Goal: Task Accomplishment & Management: Use online tool/utility

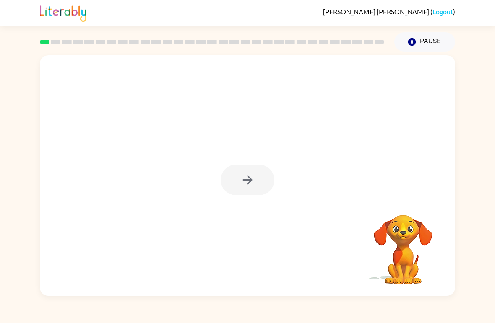
click at [246, 192] on div at bounding box center [248, 180] width 54 height 31
click at [255, 177] on div at bounding box center [248, 180] width 54 height 31
click at [273, 169] on div at bounding box center [248, 180] width 54 height 31
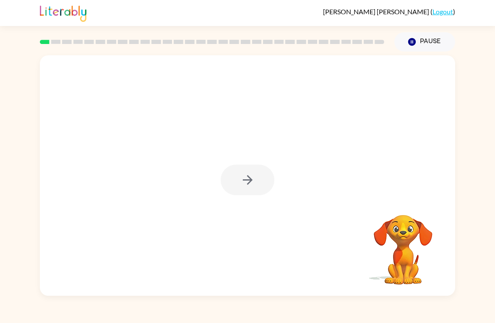
click at [278, 179] on div at bounding box center [247, 175] width 415 height 241
click at [259, 179] on button "button" at bounding box center [248, 180] width 54 height 31
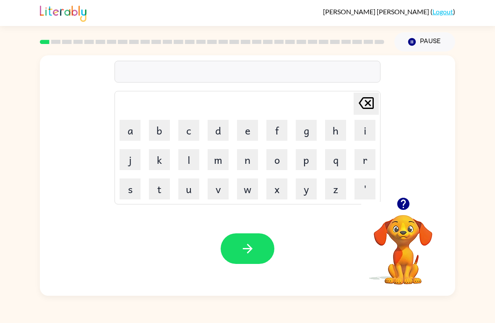
click at [403, 199] on icon "button" at bounding box center [403, 204] width 12 height 12
click at [312, 160] on button "p" at bounding box center [306, 159] width 21 height 21
click at [284, 158] on button "o" at bounding box center [276, 159] width 21 height 21
click at [368, 159] on button "r" at bounding box center [364, 159] width 21 height 21
click at [167, 185] on button "t" at bounding box center [159, 189] width 21 height 21
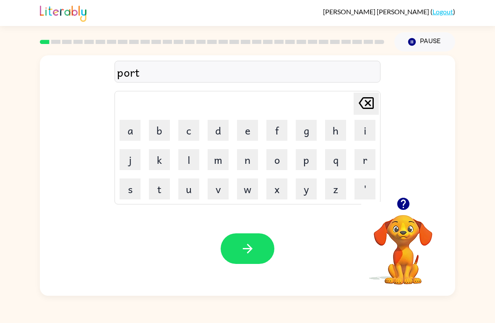
click at [243, 127] on button "e" at bounding box center [247, 130] width 21 height 21
click at [369, 153] on button "r" at bounding box center [364, 159] width 21 height 21
click at [243, 263] on button "button" at bounding box center [248, 249] width 54 height 31
click at [242, 254] on icon "button" at bounding box center [247, 249] width 15 height 15
click at [242, 136] on button "e" at bounding box center [247, 130] width 21 height 21
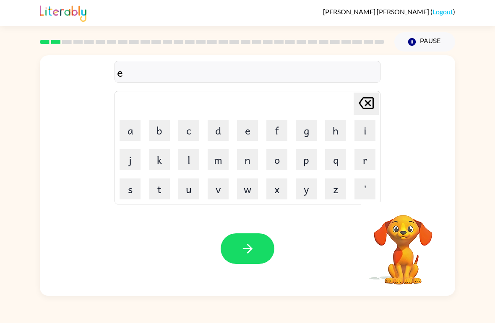
click at [255, 244] on button "button" at bounding box center [248, 249] width 54 height 31
click at [264, 256] on div at bounding box center [248, 249] width 54 height 31
click at [377, 205] on div at bounding box center [403, 203] width 84 height 21
click at [18, 42] on div "[PERSON_NAME] ( Logout ) Pause Pause e [PERSON_NAME] last character input a b c…" at bounding box center [247, 161] width 495 height 323
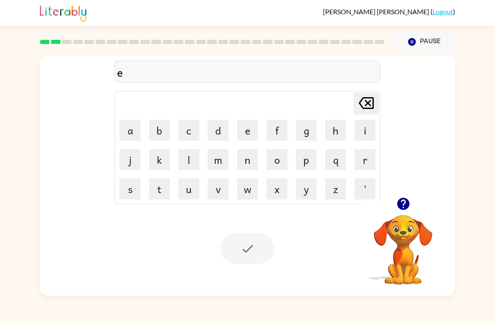
click at [18, 42] on div "[PERSON_NAME] ( Logout ) Pause Pause e [PERSON_NAME] last character input a b c…" at bounding box center [247, 161] width 495 height 323
click at [370, 105] on icon at bounding box center [366, 103] width 15 height 12
click at [263, 241] on button "button" at bounding box center [248, 249] width 54 height 31
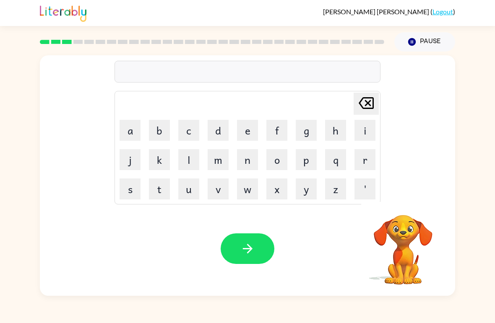
click at [245, 179] on button "w" at bounding box center [247, 189] width 21 height 21
click at [235, 168] on td "n" at bounding box center [247, 160] width 29 height 29
click at [239, 158] on button "n" at bounding box center [247, 159] width 21 height 21
click at [265, 155] on td "o" at bounding box center [277, 160] width 29 height 29
click at [250, 232] on div "Your browser must support playing .mp4 files to use Literably. Please try using…" at bounding box center [247, 249] width 415 height 94
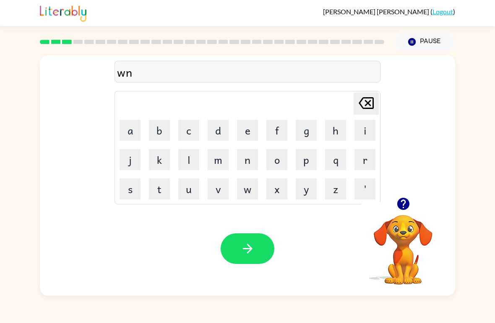
click at [364, 113] on icon "[PERSON_NAME] last character input" at bounding box center [366, 103] width 20 height 20
click at [367, 116] on table "[PERSON_NAME] last character input a b c d e f g h i j k l m n o p q r s t u v …" at bounding box center [247, 147] width 265 height 113
click at [364, 106] on icon "[PERSON_NAME] last character input" at bounding box center [366, 103] width 20 height 20
click at [193, 158] on button "l" at bounding box center [188, 159] width 21 height 21
click at [181, 199] on button "u" at bounding box center [188, 189] width 21 height 21
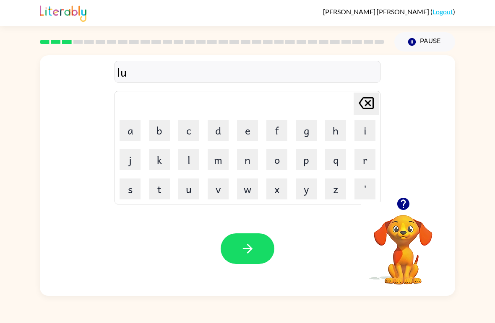
click at [166, 161] on button "k" at bounding box center [159, 159] width 21 height 21
click at [307, 187] on button "y" at bounding box center [306, 189] width 21 height 21
click at [237, 246] on button "button" at bounding box center [248, 249] width 54 height 31
click at [252, 229] on div "Your browser must support playing .mp4 files to use Literably. Please try using…" at bounding box center [247, 249] width 415 height 94
click at [264, 247] on button "button" at bounding box center [248, 249] width 54 height 31
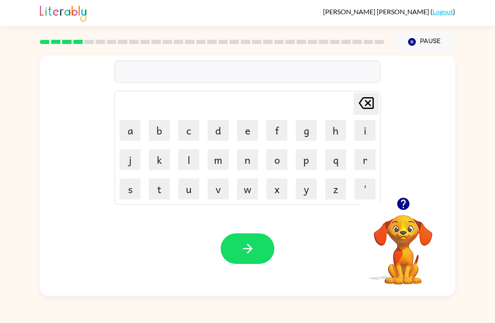
click at [277, 165] on button "o" at bounding box center [276, 159] width 21 height 21
click at [235, 153] on td "n" at bounding box center [247, 160] width 29 height 29
click at [267, 186] on button "x" at bounding box center [276, 189] width 21 height 21
click at [248, 195] on button "w" at bounding box center [247, 189] width 21 height 21
click at [228, 153] on button "m" at bounding box center [218, 159] width 21 height 21
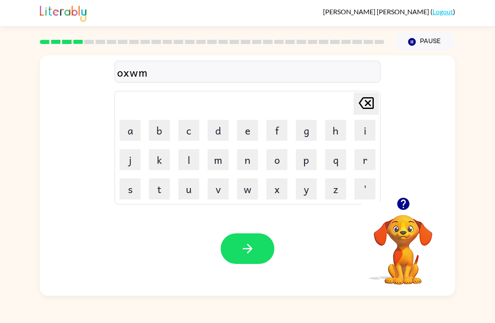
click at [262, 246] on button "button" at bounding box center [248, 249] width 54 height 31
click at [220, 182] on button "v" at bounding box center [218, 189] width 21 height 21
click at [286, 164] on button "o" at bounding box center [276, 159] width 21 height 21
click at [298, 133] on button "g" at bounding box center [306, 130] width 21 height 21
click at [323, 149] on td "q" at bounding box center [335, 160] width 29 height 29
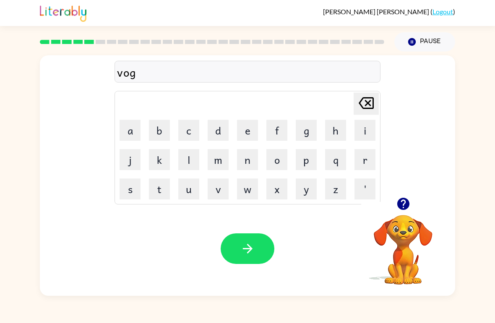
click at [196, 140] on button "c" at bounding box center [188, 130] width 21 height 21
click at [260, 232] on div "Your browser must support playing .mp4 files to use Literably. Please try using…" at bounding box center [247, 249] width 415 height 94
click at [259, 247] on button "button" at bounding box center [248, 249] width 54 height 31
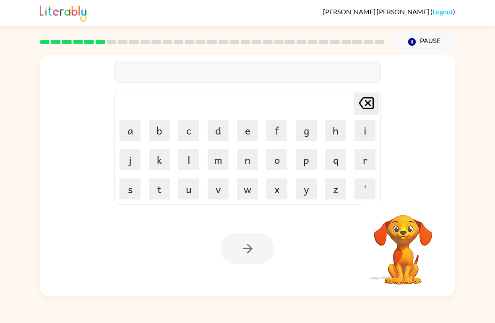
click at [338, 130] on button "h" at bounding box center [335, 130] width 21 height 21
click at [249, 140] on button "e" at bounding box center [247, 130] width 21 height 21
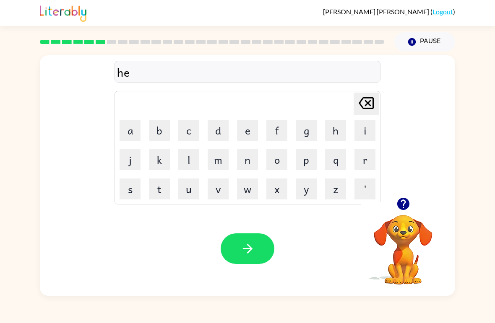
click at [187, 153] on button "l" at bounding box center [188, 159] width 21 height 21
click at [314, 163] on button "p" at bounding box center [306, 159] width 21 height 21
click at [291, 175] on td "x" at bounding box center [277, 189] width 29 height 29
click at [250, 252] on icon "button" at bounding box center [247, 249] width 15 height 15
click at [252, 262] on button "button" at bounding box center [248, 249] width 54 height 31
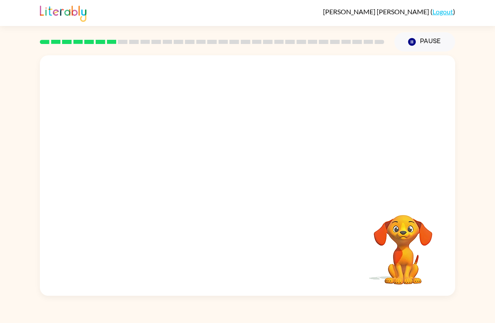
click at [252, 262] on div "Your browser must support playing .mp4 files to use Literably. Please try using…" at bounding box center [247, 175] width 415 height 241
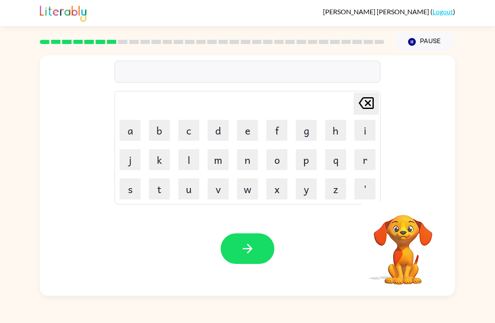
click at [248, 161] on button "n" at bounding box center [247, 159] width 21 height 21
click at [274, 162] on button "o" at bounding box center [276, 159] width 21 height 21
click at [310, 159] on button "p" at bounding box center [306, 159] width 21 height 21
click at [243, 126] on button "e" at bounding box center [247, 130] width 21 height 21
click at [268, 254] on button "button" at bounding box center [248, 249] width 54 height 31
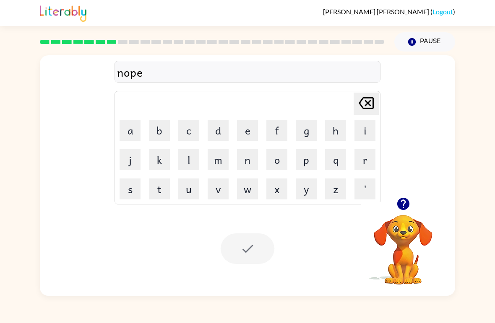
click at [245, 242] on div at bounding box center [248, 249] width 54 height 31
click at [297, 183] on button "y" at bounding box center [306, 189] width 21 height 21
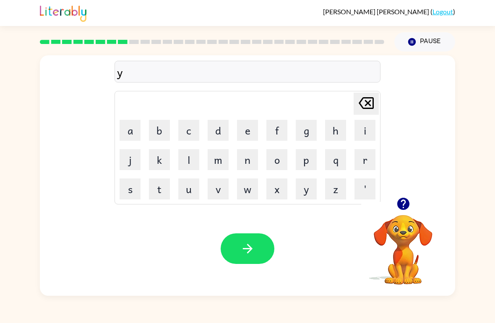
click at [226, 135] on button "d" at bounding box center [218, 130] width 21 height 21
click at [222, 150] on button "m" at bounding box center [218, 159] width 21 height 21
click at [208, 130] on button "d" at bounding box center [218, 130] width 21 height 21
click at [217, 140] on button "d" at bounding box center [218, 130] width 21 height 21
click at [219, 143] on td "d" at bounding box center [218, 130] width 29 height 29
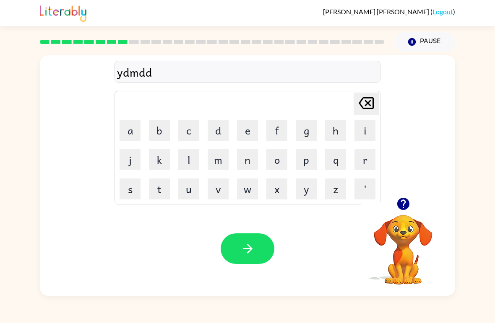
click at [224, 139] on button "d" at bounding box center [218, 130] width 21 height 21
click at [235, 174] on table "[PERSON_NAME] last character input a b c d e f g h i j k l m n o p q r s t u v …" at bounding box center [247, 147] width 265 height 113
click at [243, 256] on icon "button" at bounding box center [247, 249] width 15 height 15
click at [286, 164] on button "o" at bounding box center [276, 159] width 21 height 21
click at [226, 179] on button "v" at bounding box center [218, 189] width 21 height 21
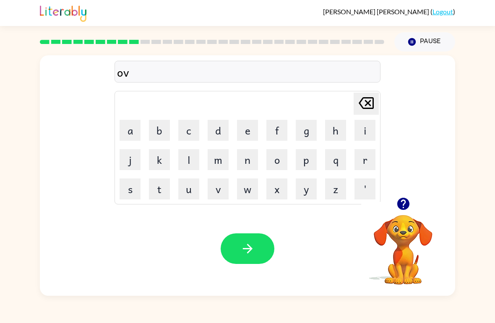
click at [145, 143] on table "[PERSON_NAME] last character input a b c d e f g h i j k l m n o p q r s t u v …" at bounding box center [247, 147] width 265 height 113
click at [254, 161] on button "n" at bounding box center [247, 159] width 21 height 21
click at [267, 188] on button "x" at bounding box center [276, 189] width 21 height 21
click at [272, 187] on button "x" at bounding box center [276, 189] width 21 height 21
click at [273, 183] on button "x" at bounding box center [276, 189] width 21 height 21
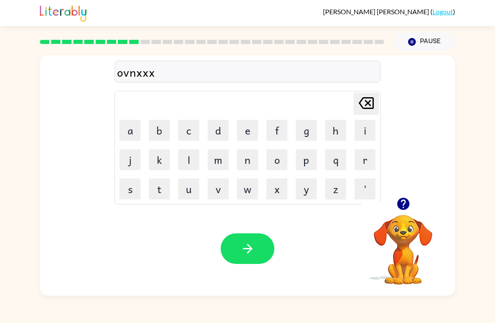
click at [210, 142] on td "d" at bounding box center [218, 130] width 29 height 29
click at [262, 234] on button "button" at bounding box center [248, 249] width 54 height 31
click at [262, 234] on div "Your browser must support playing .mp4 files to use Literably. Please try using…" at bounding box center [247, 249] width 415 height 94
click at [258, 250] on button "button" at bounding box center [248, 249] width 54 height 31
click at [255, 157] on button "n" at bounding box center [247, 159] width 21 height 21
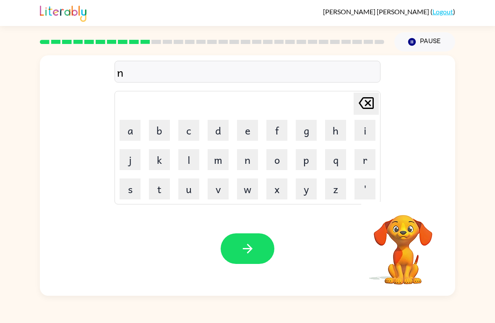
click at [282, 152] on button "o" at bounding box center [276, 159] width 21 height 21
click at [183, 140] on button "c" at bounding box center [188, 130] width 21 height 21
click at [221, 169] on button "m" at bounding box center [218, 159] width 21 height 21
click at [237, 226] on div "Your browser must support playing .mp4 files to use Literably. Please try using…" at bounding box center [247, 249] width 415 height 94
click at [236, 226] on div "Your browser must support playing .mp4 files to use Literably. Please try using…" at bounding box center [247, 249] width 415 height 94
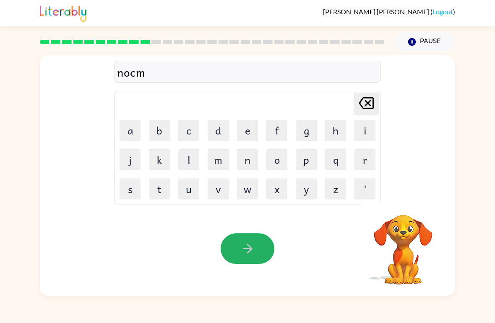
click at [258, 237] on button "button" at bounding box center [248, 249] width 54 height 31
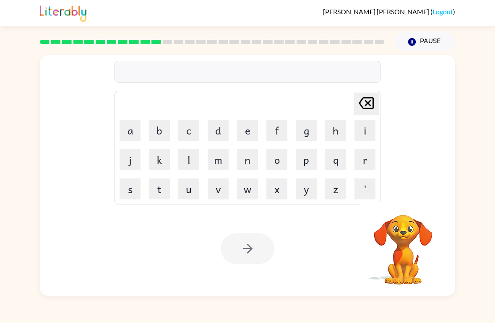
click at [198, 161] on button "l" at bounding box center [188, 159] width 21 height 21
click at [274, 160] on button "o" at bounding box center [276, 159] width 21 height 21
click at [226, 166] on button "m" at bounding box center [218, 159] width 21 height 21
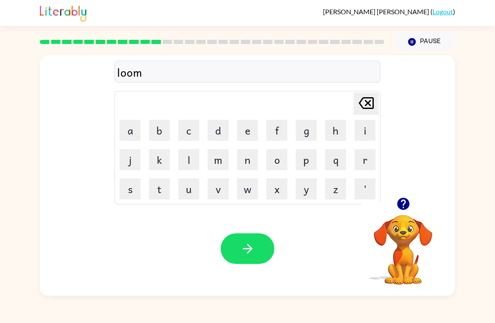
click at [226, 166] on button "m" at bounding box center [218, 159] width 21 height 21
click at [252, 231] on div "Your browser must support playing .mp4 files to use Literably. Please try using…" at bounding box center [247, 249] width 415 height 94
click at [268, 234] on div "Your browser must support playing .mp4 files to use Literably. Please try using…" at bounding box center [247, 249] width 415 height 94
click at [252, 242] on icon "button" at bounding box center [247, 249] width 15 height 15
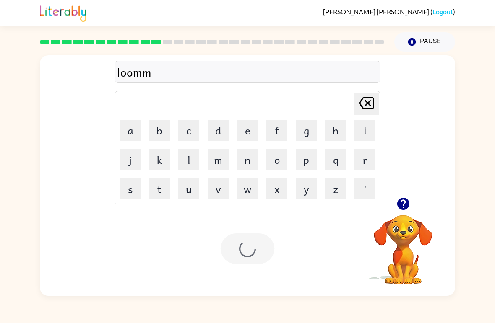
click at [246, 243] on div at bounding box center [248, 249] width 54 height 31
click at [226, 157] on button "m" at bounding box center [218, 159] width 21 height 21
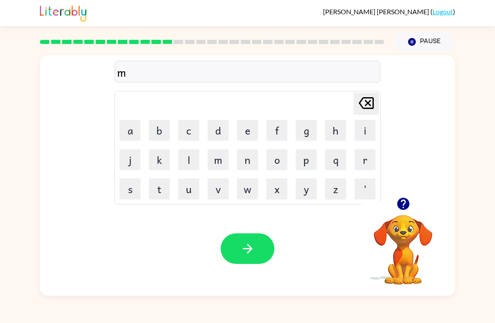
click at [367, 130] on button "i" at bounding box center [364, 130] width 21 height 21
click at [252, 239] on button "button" at bounding box center [248, 249] width 54 height 31
click at [250, 247] on div at bounding box center [248, 249] width 54 height 31
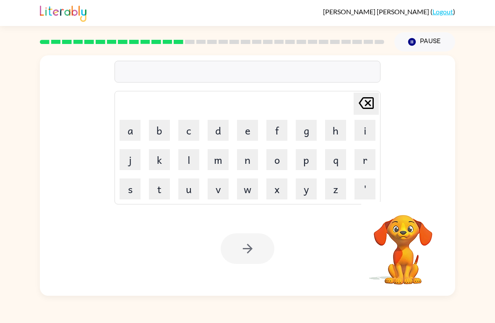
click at [349, 152] on td "q" at bounding box center [335, 160] width 29 height 29
click at [349, 151] on td "q" at bounding box center [335, 160] width 29 height 29
click at [366, 157] on button "r" at bounding box center [364, 159] width 21 height 21
click at [365, 106] on icon at bounding box center [366, 103] width 15 height 12
click at [334, 163] on button "q" at bounding box center [335, 159] width 21 height 21
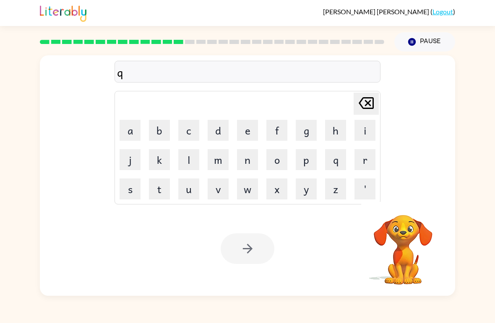
click at [374, 163] on button "r" at bounding box center [364, 159] width 21 height 21
click at [260, 264] on button "button" at bounding box center [248, 249] width 54 height 31
click at [345, 156] on button "q" at bounding box center [335, 159] width 21 height 21
click at [362, 159] on button "r" at bounding box center [364, 159] width 21 height 21
click at [246, 260] on div at bounding box center [248, 249] width 54 height 31
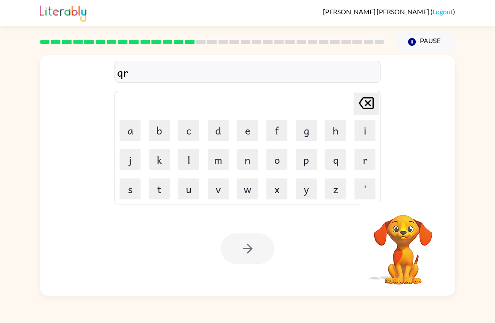
click at [246, 260] on div at bounding box center [248, 249] width 54 height 31
click at [265, 255] on button "button" at bounding box center [248, 249] width 54 height 31
click at [255, 163] on button "n" at bounding box center [247, 159] width 21 height 21
click at [283, 166] on button "o" at bounding box center [276, 159] width 21 height 21
click at [304, 164] on button "p" at bounding box center [306, 159] width 21 height 21
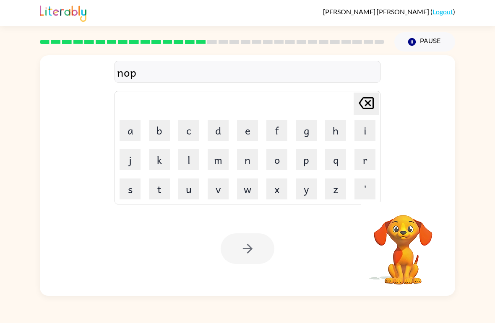
click at [242, 125] on button "e" at bounding box center [247, 130] width 21 height 21
click at [212, 131] on button "d" at bounding box center [218, 130] width 21 height 21
click at [247, 250] on icon "button" at bounding box center [247, 249] width 15 height 15
click at [247, 250] on div at bounding box center [248, 249] width 54 height 31
click at [248, 252] on div at bounding box center [248, 249] width 54 height 31
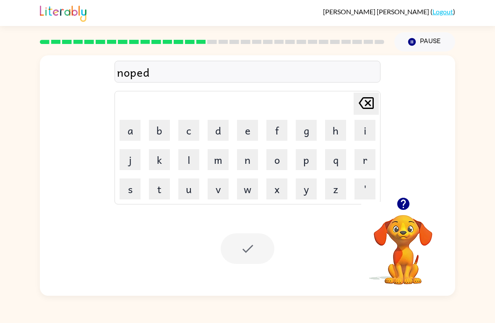
click at [247, 252] on div at bounding box center [248, 249] width 54 height 31
click at [245, 250] on div at bounding box center [248, 249] width 54 height 31
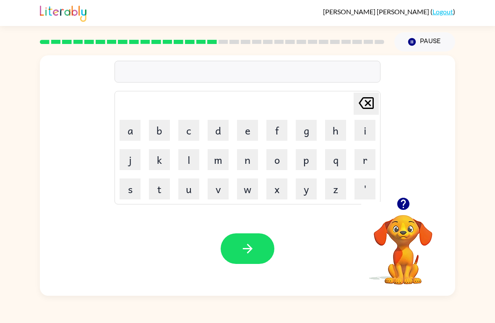
click at [284, 162] on button "o" at bounding box center [276, 159] width 21 height 21
click at [250, 159] on button "n" at bounding box center [247, 159] width 21 height 21
click at [302, 159] on button "p" at bounding box center [306, 159] width 21 height 21
click at [261, 252] on button "button" at bounding box center [248, 249] width 54 height 31
click at [242, 155] on button "n" at bounding box center [247, 159] width 21 height 21
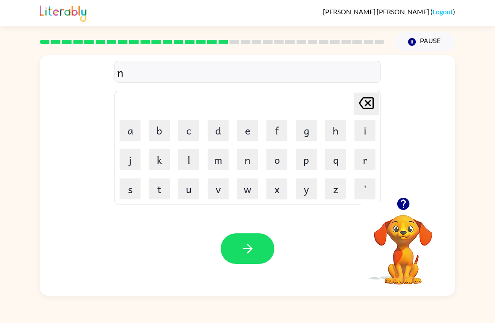
click at [241, 155] on button "n" at bounding box center [247, 159] width 21 height 21
click at [208, 165] on button "m" at bounding box center [218, 159] width 21 height 21
click at [225, 127] on button "d" at bounding box center [218, 130] width 21 height 21
click at [249, 227] on div "Your browser must support playing .mp4 files to use Literably. Please try using…" at bounding box center [247, 249] width 415 height 94
click at [249, 247] on icon "button" at bounding box center [247, 249] width 15 height 15
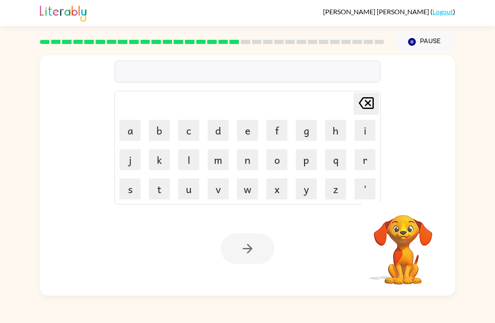
click at [243, 167] on button "n" at bounding box center [247, 159] width 21 height 21
click at [215, 150] on button "m" at bounding box center [218, 159] width 21 height 21
click at [225, 179] on button "v" at bounding box center [218, 189] width 21 height 21
click at [240, 255] on div at bounding box center [248, 249] width 54 height 31
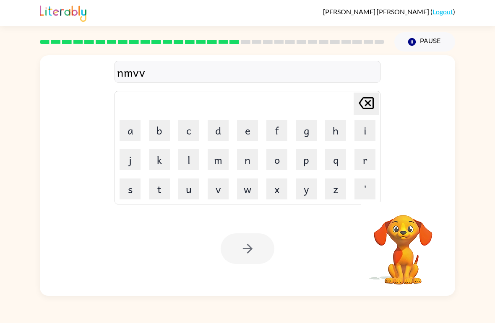
click at [240, 254] on div at bounding box center [248, 249] width 54 height 31
click at [245, 254] on div at bounding box center [248, 249] width 54 height 31
click at [242, 251] on div at bounding box center [248, 249] width 54 height 31
click at [245, 249] on div at bounding box center [248, 249] width 54 height 31
click at [249, 244] on div at bounding box center [248, 249] width 54 height 31
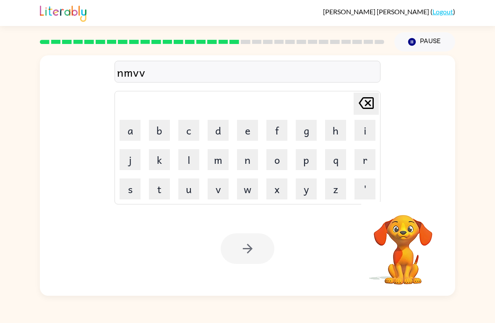
click at [250, 247] on div at bounding box center [248, 249] width 54 height 31
click at [253, 247] on icon "button" at bounding box center [247, 249] width 15 height 15
click at [253, 247] on div at bounding box center [248, 249] width 54 height 31
click at [178, 158] on button "l" at bounding box center [188, 159] width 21 height 21
click at [296, 164] on button "p" at bounding box center [306, 159] width 21 height 21
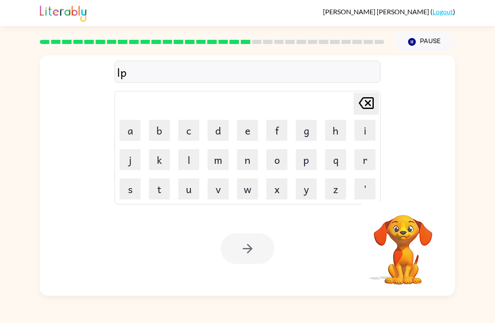
click at [206, 152] on td "m" at bounding box center [218, 160] width 29 height 29
click at [161, 176] on td "t" at bounding box center [159, 189] width 29 height 29
click at [123, 174] on td "j" at bounding box center [130, 160] width 29 height 29
click at [151, 156] on button "k" at bounding box center [159, 159] width 21 height 21
click at [254, 250] on icon "button" at bounding box center [247, 249] width 15 height 15
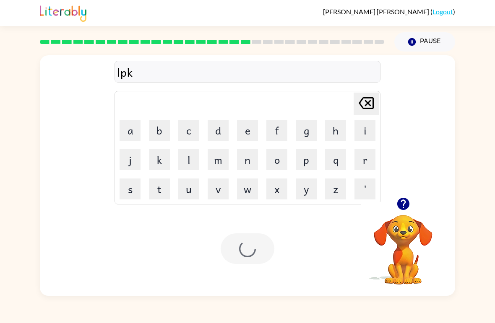
click at [254, 250] on div at bounding box center [248, 249] width 54 height 31
click at [182, 140] on button "c" at bounding box center [188, 130] width 21 height 21
click at [146, 150] on td "k" at bounding box center [159, 160] width 29 height 29
click at [193, 152] on button "l" at bounding box center [188, 159] width 21 height 21
click at [182, 194] on button "u" at bounding box center [188, 189] width 21 height 21
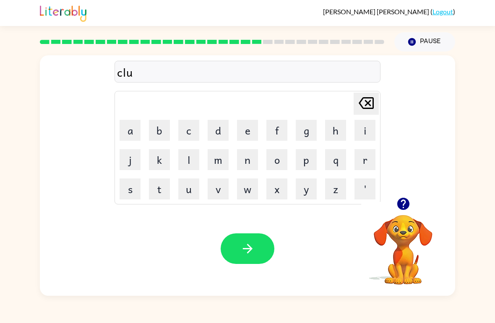
click at [250, 239] on button "button" at bounding box center [248, 249] width 54 height 31
click at [251, 241] on div at bounding box center [248, 249] width 54 height 31
click at [219, 134] on button "d" at bounding box center [218, 130] width 21 height 21
click at [248, 129] on button "e" at bounding box center [247, 130] width 21 height 21
click at [255, 256] on button "button" at bounding box center [248, 249] width 54 height 31
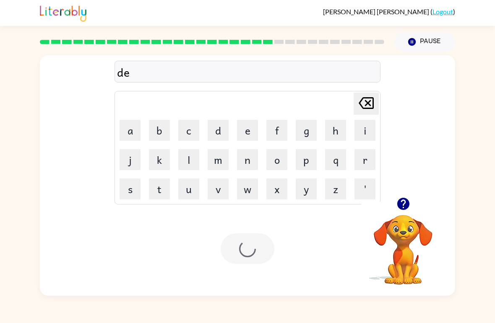
click at [269, 232] on div "Your browser must support playing .mp4 files to use Literably. Please try using…" at bounding box center [247, 249] width 415 height 94
click at [219, 169] on button "m" at bounding box center [218, 159] width 21 height 21
click at [221, 172] on td "m" at bounding box center [218, 160] width 29 height 29
click at [274, 147] on td "o" at bounding box center [277, 160] width 29 height 29
click at [248, 155] on button "n" at bounding box center [247, 159] width 21 height 21
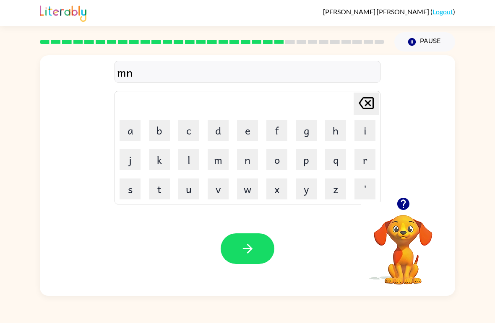
click at [223, 153] on button "m" at bounding box center [218, 159] width 21 height 21
click at [297, 173] on td "p" at bounding box center [306, 160] width 29 height 29
click at [286, 190] on button "x" at bounding box center [276, 189] width 21 height 21
click at [252, 232] on div "Your browser must support playing .mp4 files to use Literably. Please try using…" at bounding box center [247, 249] width 415 height 94
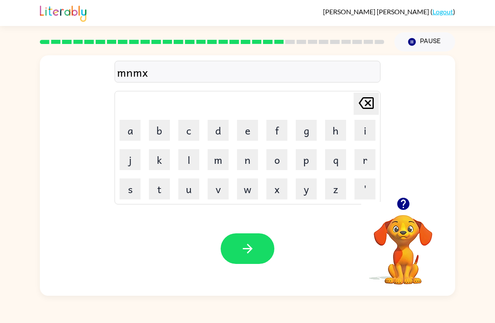
click at [256, 237] on button "button" at bounding box center [248, 249] width 54 height 31
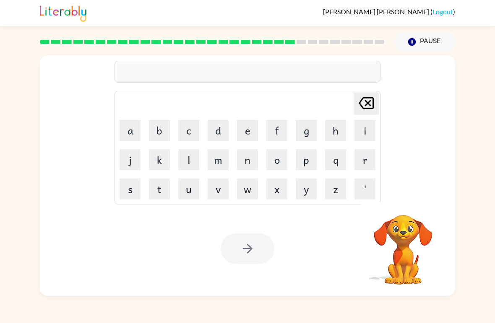
click at [270, 152] on button "o" at bounding box center [276, 159] width 21 height 21
click at [258, 170] on button "n" at bounding box center [247, 159] width 21 height 21
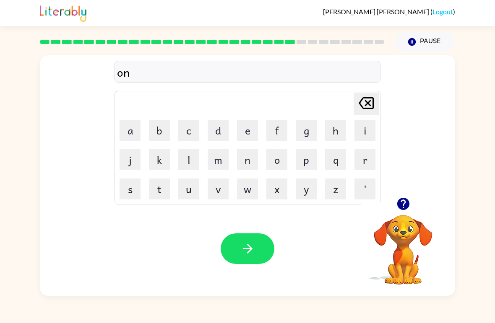
click at [253, 163] on button "n" at bounding box center [247, 159] width 21 height 21
click at [262, 182] on table "[PERSON_NAME] last character input a b c d e f g h i j k l m n o p q r s t u v …" at bounding box center [247, 147] width 265 height 113
click at [255, 255] on icon "button" at bounding box center [247, 249] width 15 height 15
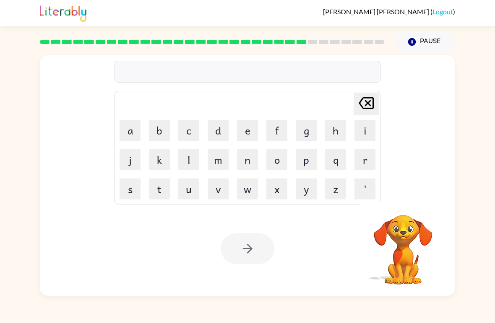
click at [159, 149] on button "k" at bounding box center [159, 159] width 21 height 21
click at [223, 158] on button "m" at bounding box center [218, 159] width 21 height 21
click at [185, 185] on button "u" at bounding box center [188, 189] width 21 height 21
click at [140, 129] on button "a" at bounding box center [130, 130] width 21 height 21
click at [247, 255] on div at bounding box center [248, 249] width 54 height 31
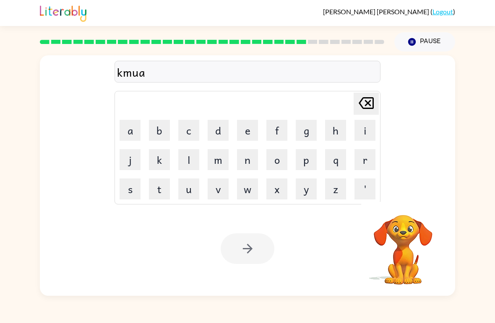
click at [258, 246] on div at bounding box center [248, 249] width 54 height 31
click at [258, 254] on div at bounding box center [248, 249] width 54 height 31
click at [258, 255] on div at bounding box center [248, 249] width 54 height 31
click at [255, 246] on div at bounding box center [248, 249] width 54 height 31
click at [256, 252] on div at bounding box center [248, 249] width 54 height 31
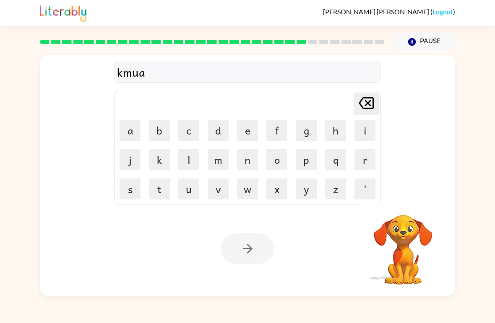
click at [252, 252] on icon "button" at bounding box center [247, 249] width 15 height 15
click at [253, 254] on div at bounding box center [248, 249] width 54 height 31
click at [257, 255] on div at bounding box center [248, 249] width 54 height 31
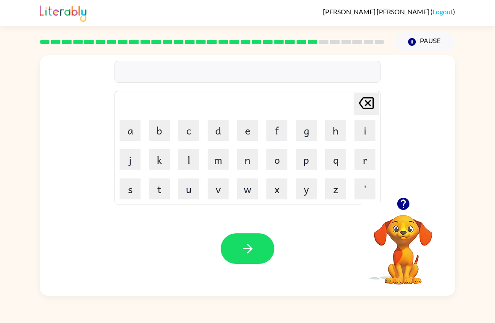
click at [291, 172] on table "[PERSON_NAME] last character input a b c d e f g h i j k l m n o p q r s t u v …" at bounding box center [247, 147] width 265 height 113
click at [260, 261] on button "button" at bounding box center [248, 249] width 54 height 31
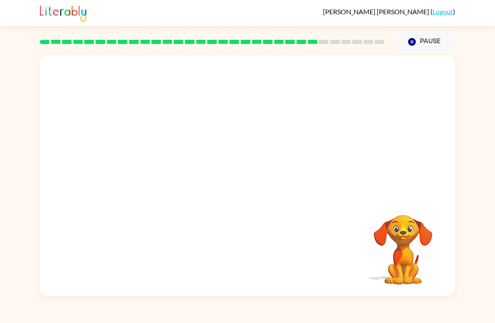
click at [260, 260] on div "Your browser must support playing .mp4 files to use Literably. Please try using…" at bounding box center [247, 175] width 415 height 241
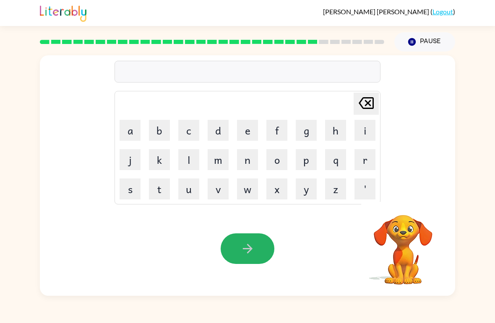
click at [249, 255] on icon "button" at bounding box center [247, 249] width 15 height 15
click at [251, 160] on button "n" at bounding box center [247, 159] width 21 height 21
click at [255, 248] on button "button" at bounding box center [248, 249] width 54 height 31
click at [257, 164] on button "n" at bounding box center [247, 159] width 21 height 21
click at [260, 169] on td "n" at bounding box center [247, 160] width 29 height 29
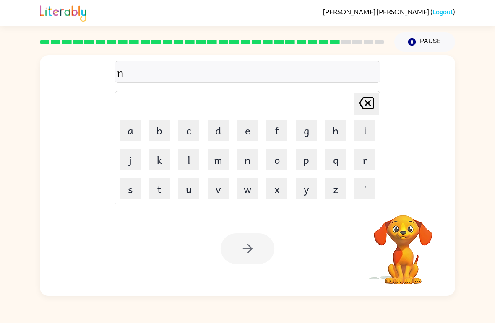
click at [283, 164] on button "o" at bounding box center [276, 159] width 21 height 21
click at [309, 166] on button "p" at bounding box center [306, 159] width 21 height 21
click at [255, 131] on button "e" at bounding box center [247, 130] width 21 height 21
click at [269, 251] on div at bounding box center [248, 249] width 54 height 31
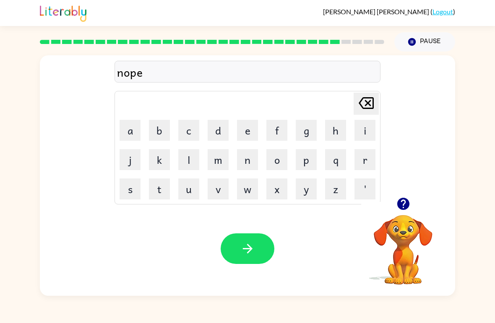
click at [264, 249] on button "button" at bounding box center [248, 249] width 54 height 31
click at [263, 249] on div at bounding box center [248, 249] width 54 height 31
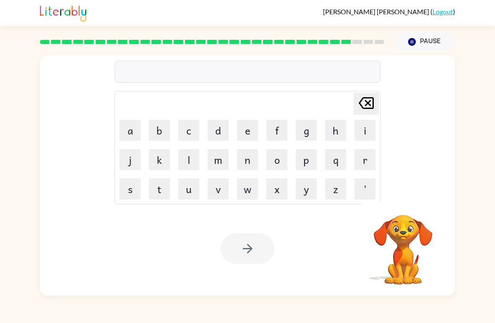
click at [246, 161] on button "n" at bounding box center [247, 159] width 21 height 21
click at [286, 162] on button "o" at bounding box center [276, 159] width 21 height 21
click at [310, 164] on button "p" at bounding box center [306, 159] width 21 height 21
click at [247, 136] on button "e" at bounding box center [247, 130] width 21 height 21
click at [261, 243] on div at bounding box center [248, 249] width 54 height 31
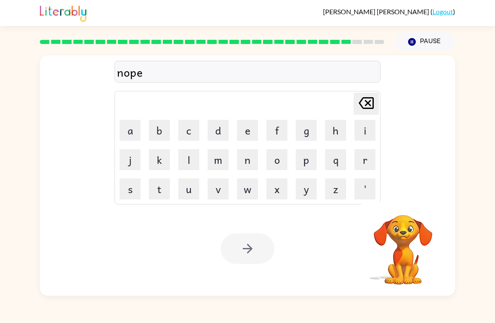
click at [261, 242] on div at bounding box center [248, 249] width 54 height 31
click at [258, 244] on div at bounding box center [248, 249] width 54 height 31
click at [258, 243] on div at bounding box center [248, 249] width 54 height 31
click at [257, 248] on div at bounding box center [248, 249] width 54 height 31
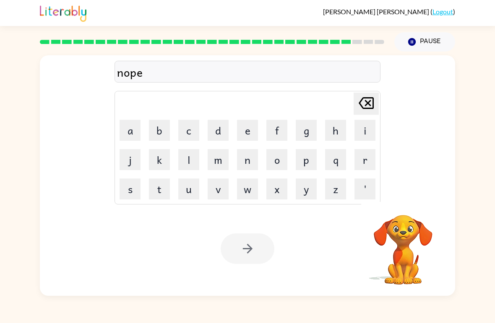
click at [259, 248] on div at bounding box center [248, 249] width 54 height 31
click at [249, 258] on button "button" at bounding box center [248, 249] width 54 height 31
click at [254, 162] on button "n" at bounding box center [247, 159] width 21 height 21
click at [277, 161] on button "o" at bounding box center [276, 159] width 21 height 21
click at [310, 162] on button "p" at bounding box center [306, 159] width 21 height 21
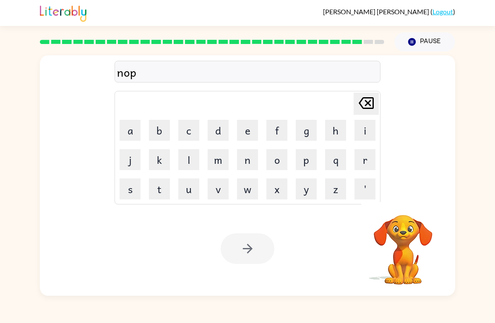
click at [245, 125] on button "e" at bounding box center [247, 130] width 21 height 21
click at [270, 247] on div at bounding box center [248, 249] width 54 height 31
click at [262, 238] on div at bounding box center [248, 249] width 54 height 31
click at [261, 237] on div at bounding box center [248, 249] width 54 height 31
click at [263, 242] on div at bounding box center [248, 249] width 54 height 31
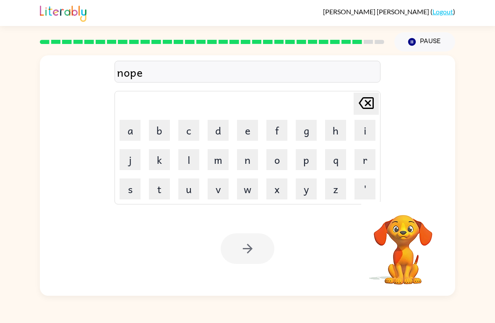
click at [263, 242] on div at bounding box center [248, 249] width 54 height 31
click at [262, 242] on div at bounding box center [248, 249] width 54 height 31
click at [262, 242] on button "button" at bounding box center [248, 249] width 54 height 31
click at [261, 243] on div at bounding box center [248, 249] width 54 height 31
click at [247, 159] on button "n" at bounding box center [247, 159] width 21 height 21
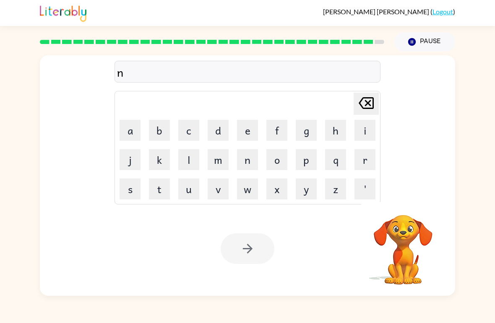
click at [278, 163] on button "o" at bounding box center [276, 159] width 21 height 21
click at [301, 161] on button "p" at bounding box center [306, 159] width 21 height 21
click at [246, 126] on button "e" at bounding box center [247, 130] width 21 height 21
click at [251, 245] on div at bounding box center [248, 249] width 54 height 31
click at [250, 245] on div at bounding box center [248, 249] width 54 height 31
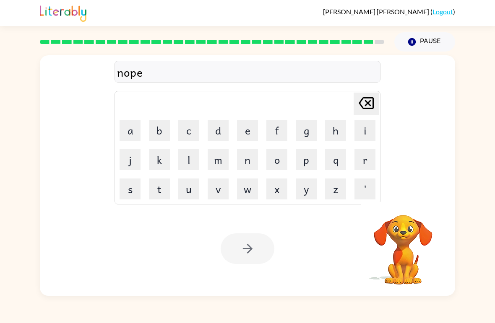
click at [256, 250] on div at bounding box center [248, 249] width 54 height 31
click at [255, 249] on div at bounding box center [248, 249] width 54 height 31
click at [253, 244] on div at bounding box center [248, 249] width 54 height 31
click at [252, 253] on div at bounding box center [248, 249] width 54 height 31
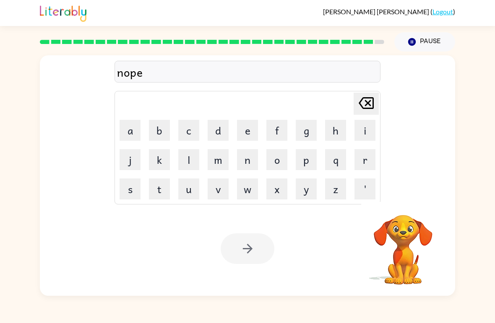
click at [252, 253] on div at bounding box center [248, 249] width 54 height 31
click at [253, 253] on div at bounding box center [248, 249] width 54 height 31
click at [252, 255] on div at bounding box center [248, 249] width 54 height 31
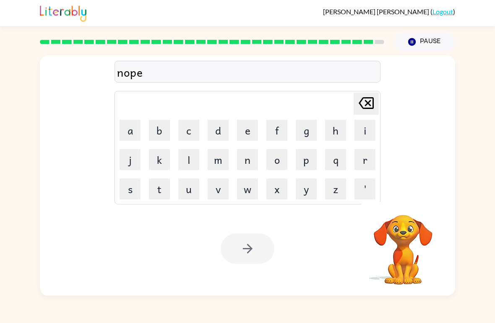
click at [253, 252] on div at bounding box center [248, 249] width 54 height 31
click at [252, 252] on div at bounding box center [248, 249] width 54 height 31
click at [253, 245] on icon "button" at bounding box center [247, 249] width 15 height 15
click at [255, 247] on div at bounding box center [248, 249] width 54 height 31
